Goal: Task Accomplishment & Management: Complete application form

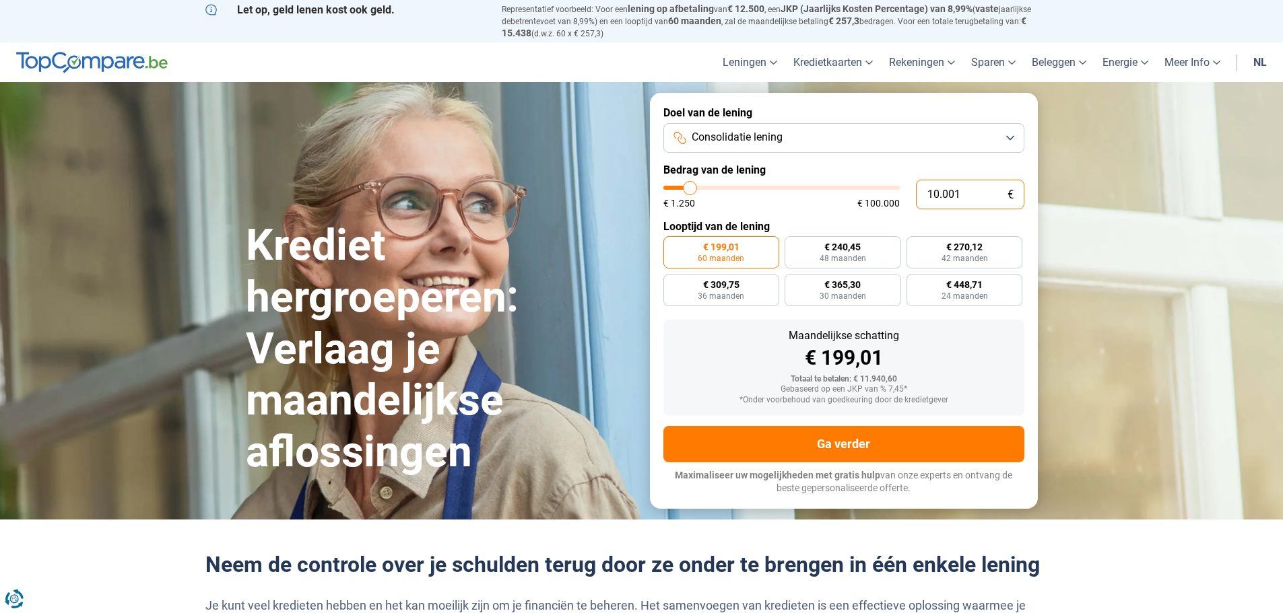
drag, startPoint x: 964, startPoint y: 185, endPoint x: 912, endPoint y: 176, distance: 53.2
click at [912, 176] on form "100.000+ succesvolle simulaties per maand Maximaliseer uw mogelijkheden met gra…" at bounding box center [844, 300] width 388 height 415
type input "8"
type input "1250"
type input "80"
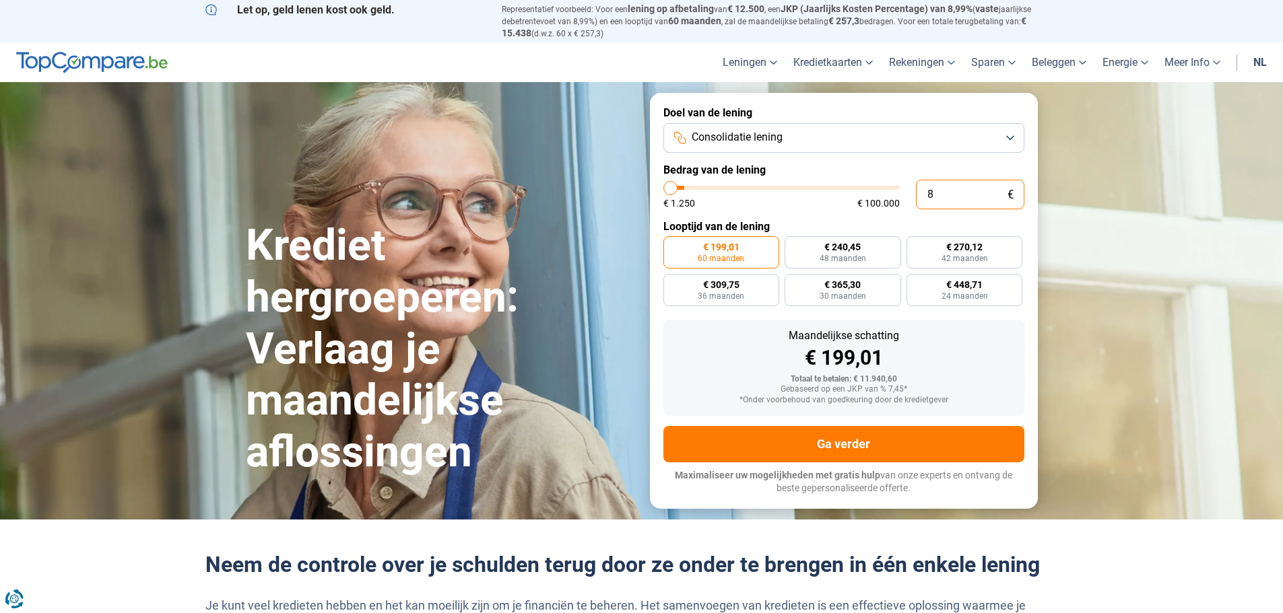
type input "1250"
type input "800"
type input "1250"
type input "8.000"
type input "8000"
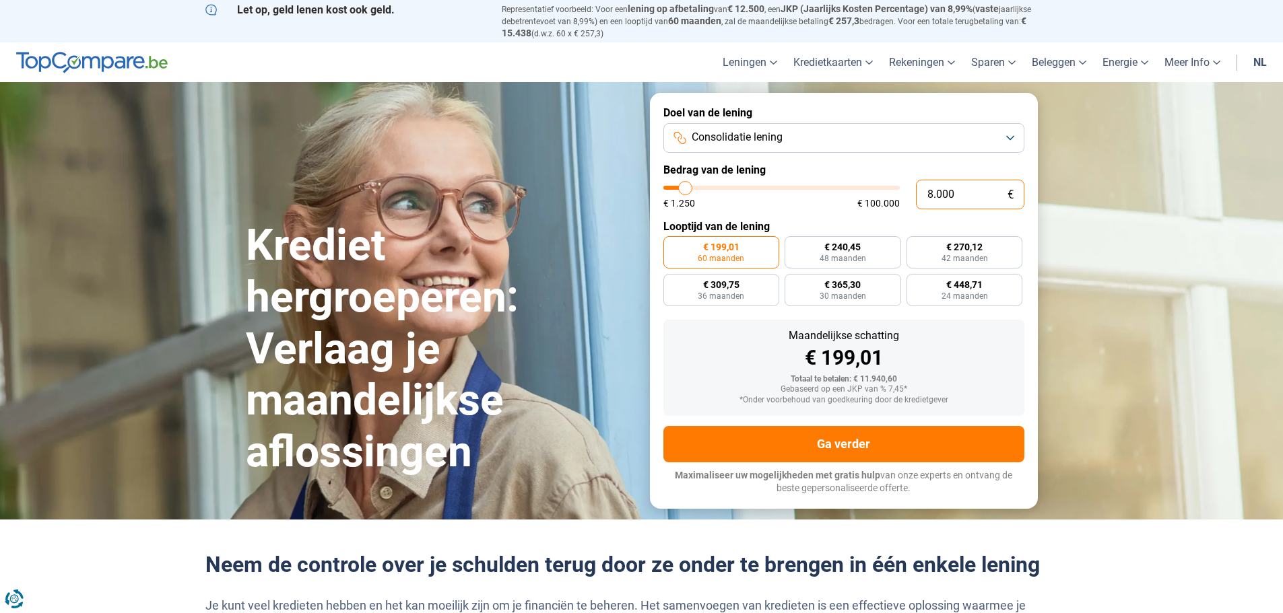
type input "80.000"
type input "80000"
radio input "false"
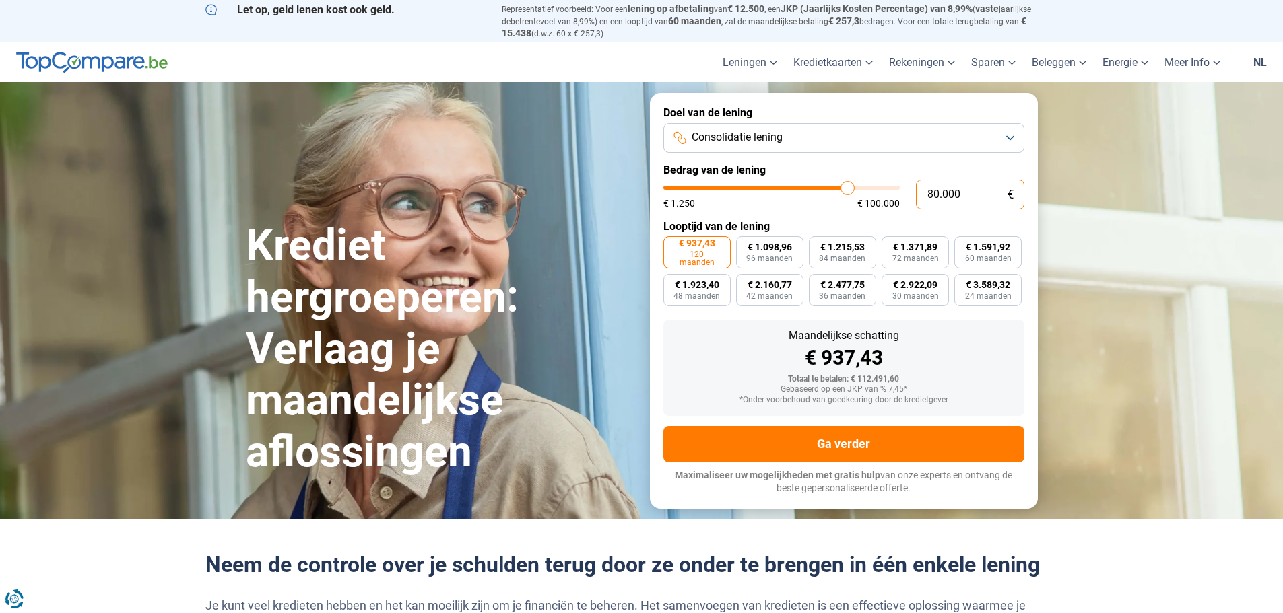
type input "80.000"
click at [708, 364] on div "€ 937,43" at bounding box center [843, 358] width 339 height 20
click at [933, 248] on span "€ 1.371,89" at bounding box center [915, 246] width 44 height 9
click at [890, 245] on input "€ 1.371,89 72 maanden" at bounding box center [885, 240] width 9 height 9
radio input "true"
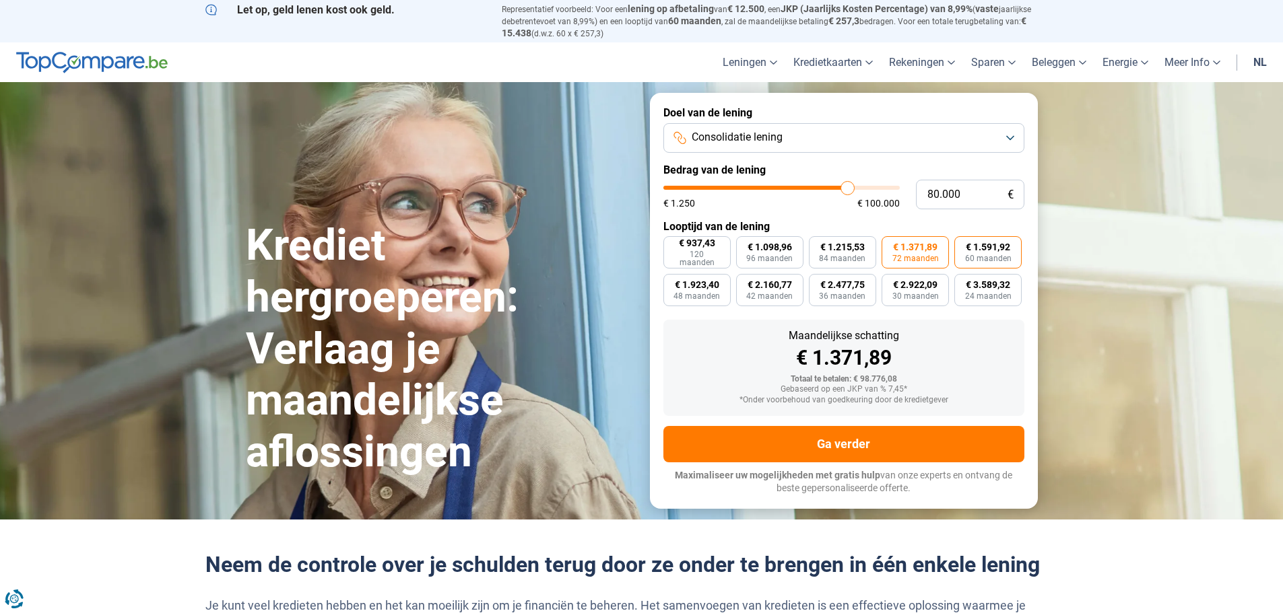
click at [1006, 255] on span "60 maanden" at bounding box center [988, 259] width 46 height 8
click at [963, 245] on input "€ 1.591,92 60 maanden" at bounding box center [958, 240] width 9 height 9
radio input "true"
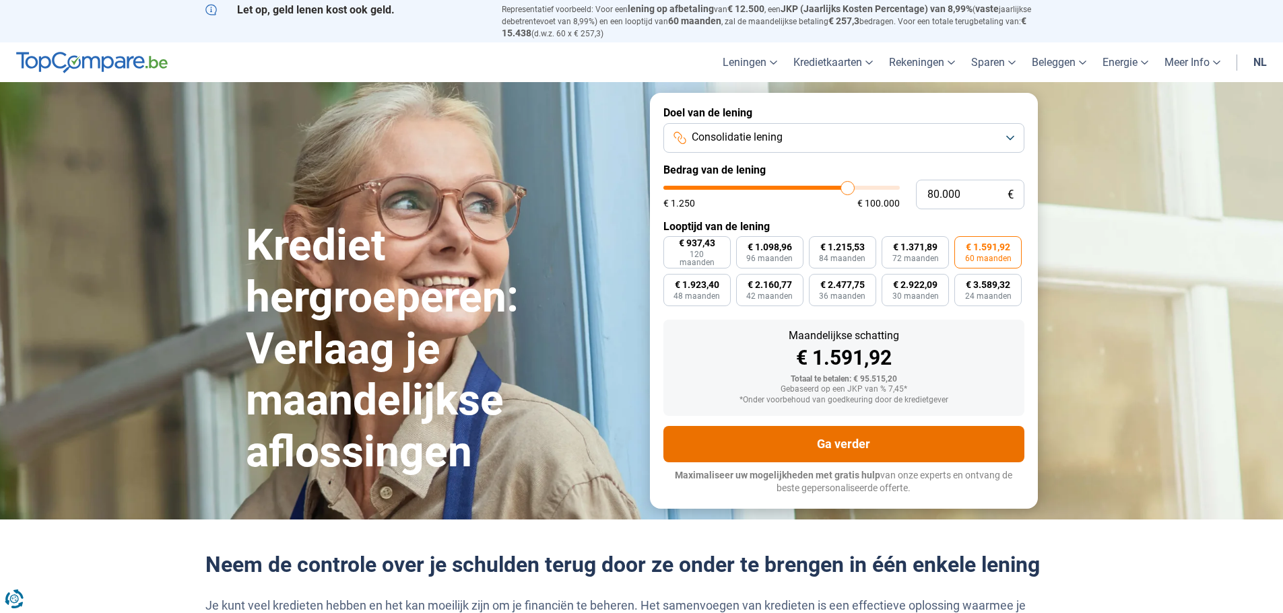
click at [806, 433] on button "Ga verder" at bounding box center [843, 444] width 361 height 36
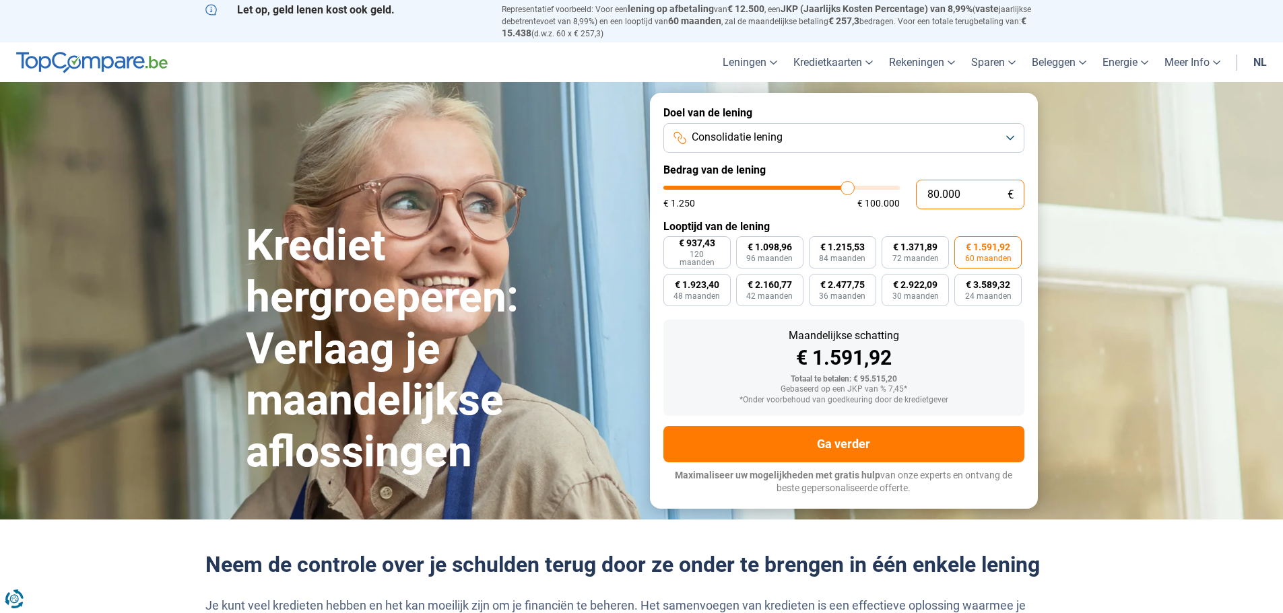
click at [929, 196] on input "80.000" at bounding box center [970, 195] width 108 height 30
type input "6"
type input "1250"
type input "0"
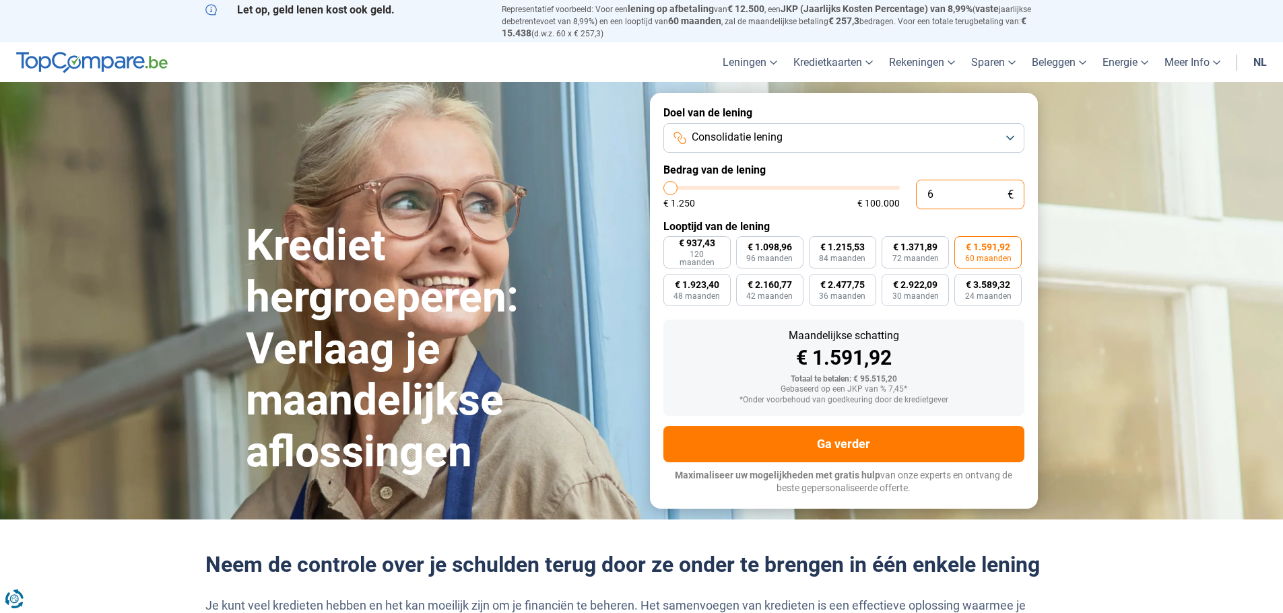
type input "1250"
type input "7"
type input "1250"
type input "70"
type input "1250"
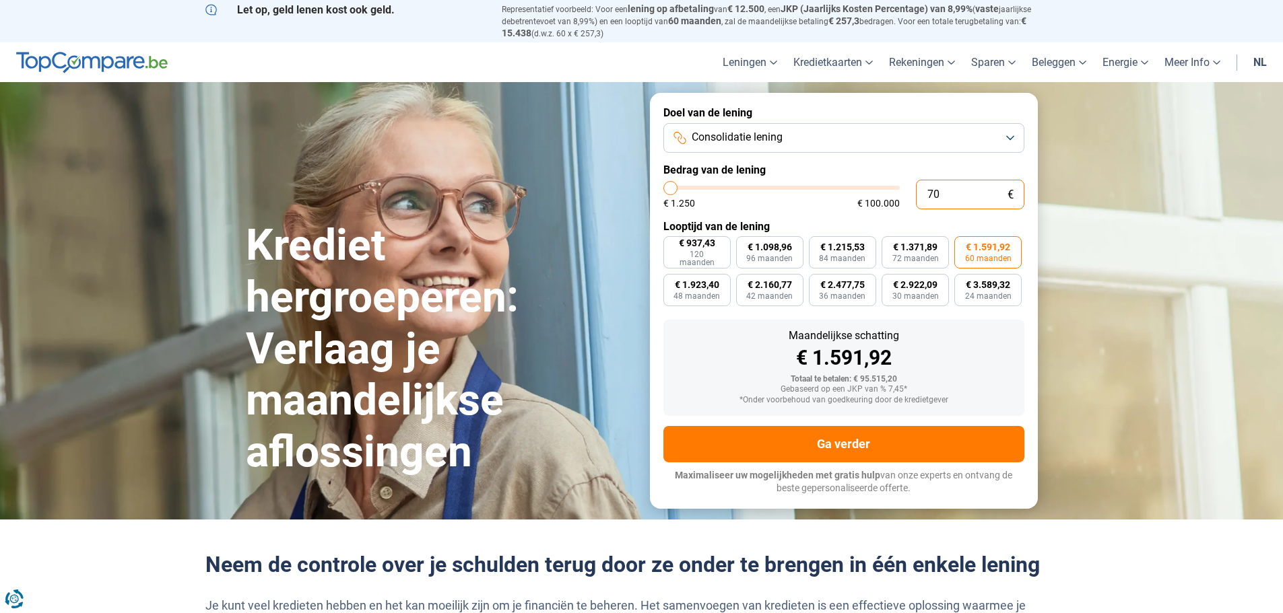
type input "700"
type input "1250"
type input "7.000"
type input "7000"
type input "70.000"
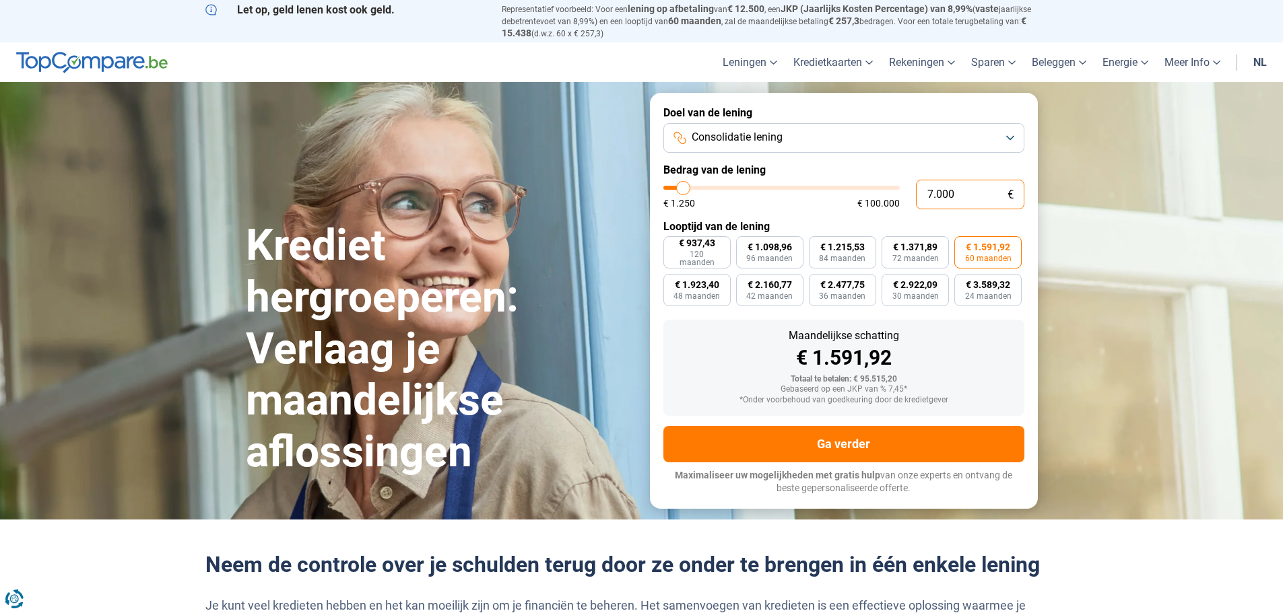
type input "70000"
radio input "false"
radio input "true"
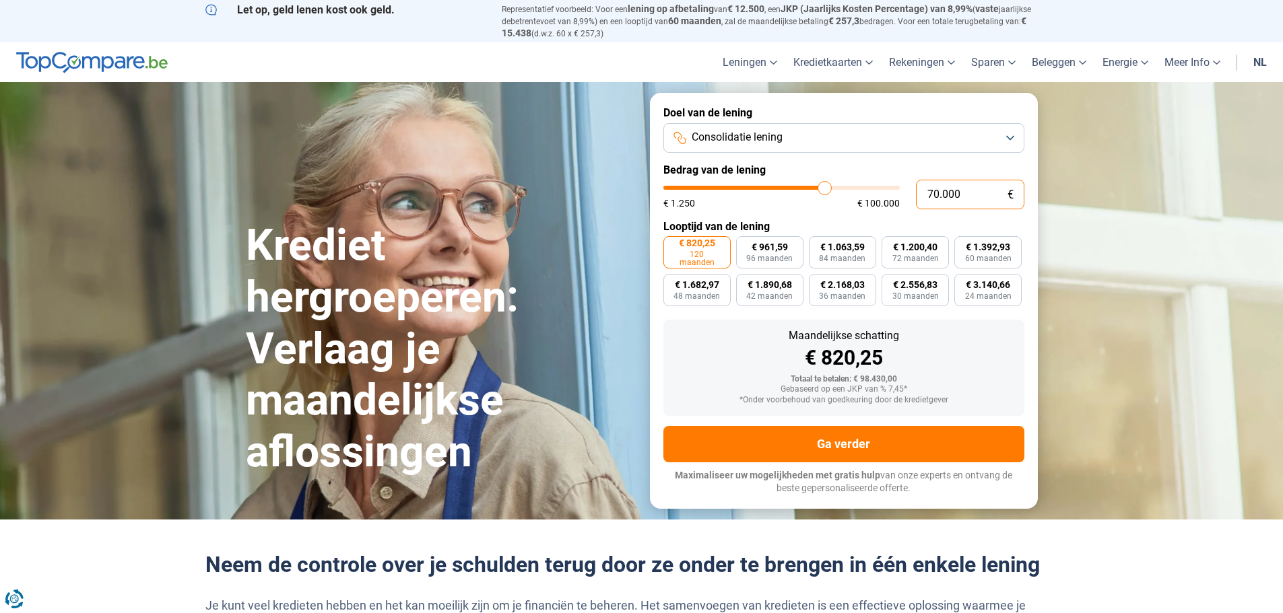
type input "70.000"
click at [970, 256] on span "60 maanden" at bounding box center [988, 259] width 46 height 8
click at [963, 245] on input "€ 1.392,93 60 maanden" at bounding box center [958, 240] width 9 height 9
radio input "true"
click at [942, 252] on label "€ 1.200,40 72 maanden" at bounding box center [914, 252] width 67 height 32
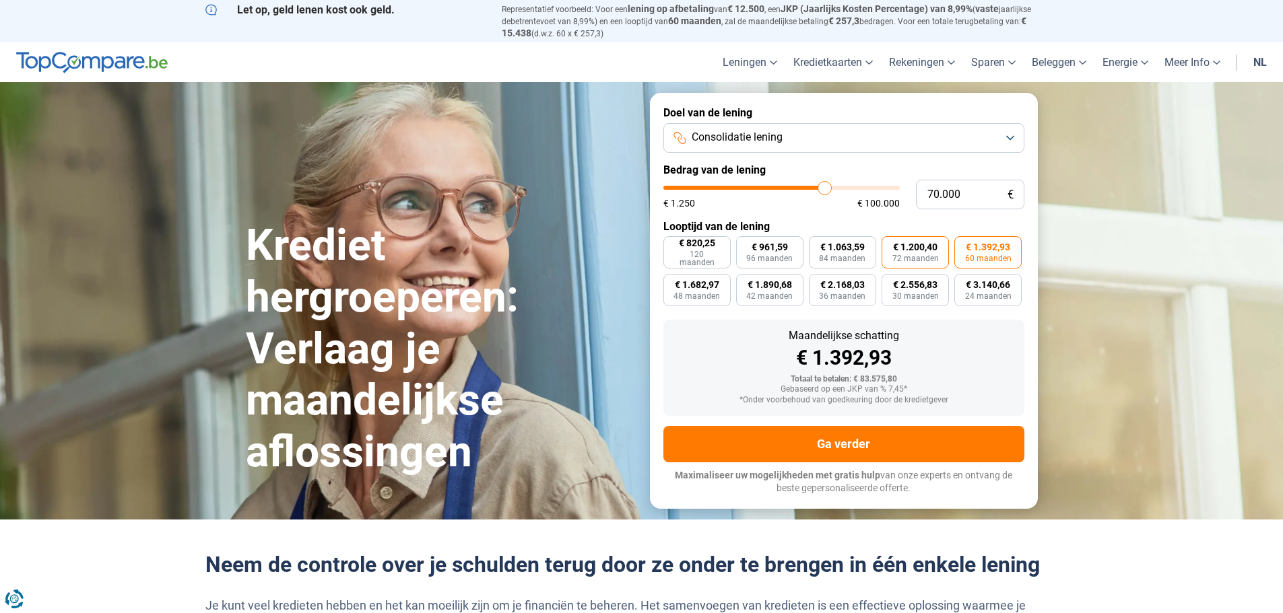
click at [890, 245] on input "€ 1.200,40 72 maanden" at bounding box center [885, 240] width 9 height 9
radio input "true"
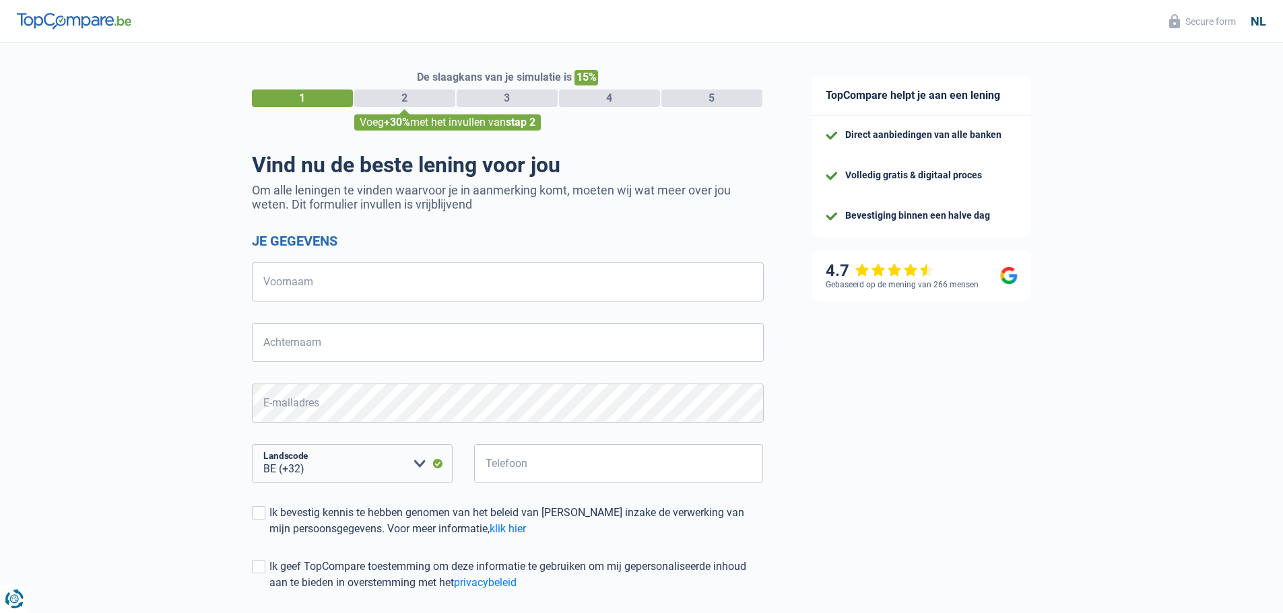
select select "32"
